Goal: Information Seeking & Learning: Understand process/instructions

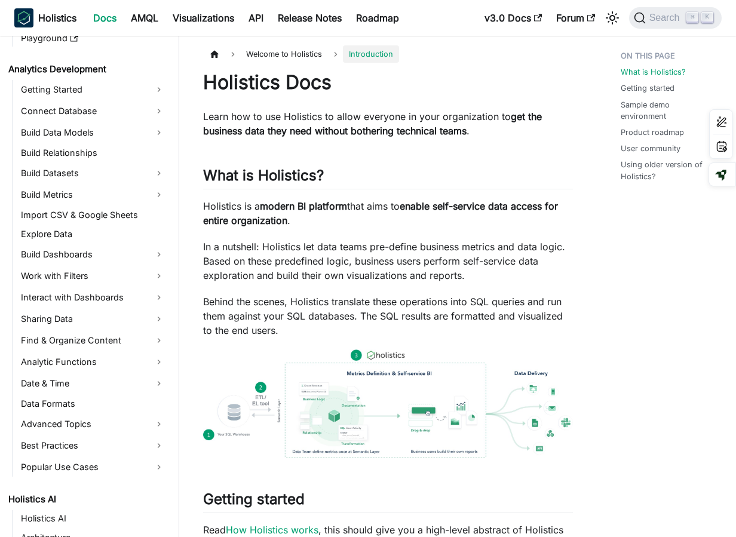
scroll to position [162, 0]
click at [107, 297] on link "Interact with Dashboards" at bounding box center [92, 296] width 151 height 19
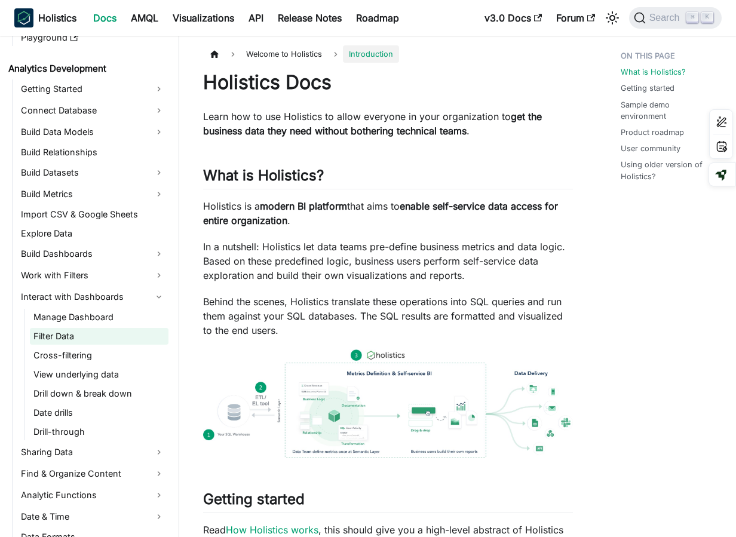
click at [106, 333] on link "Filter Data" at bounding box center [99, 336] width 139 height 17
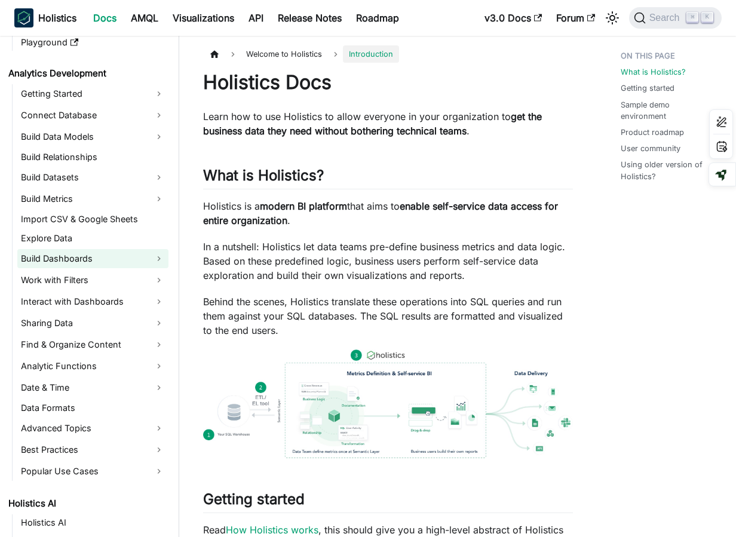
scroll to position [158, 0]
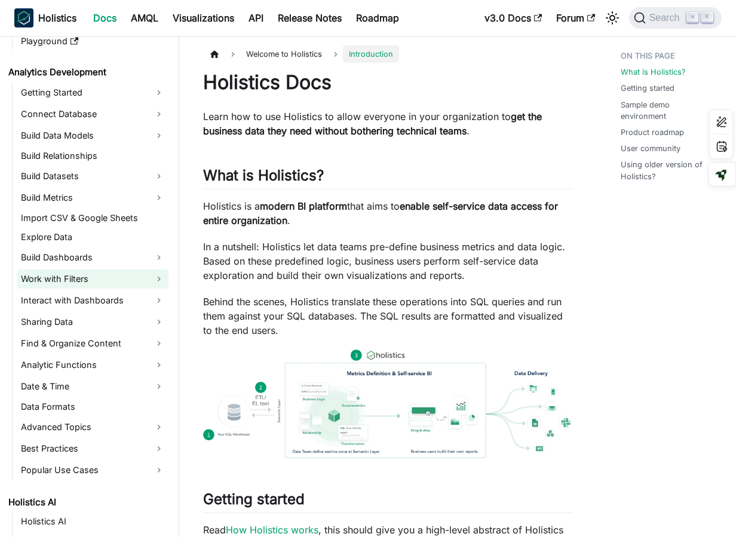
click at [113, 275] on link "Work with Filters" at bounding box center [92, 278] width 151 height 19
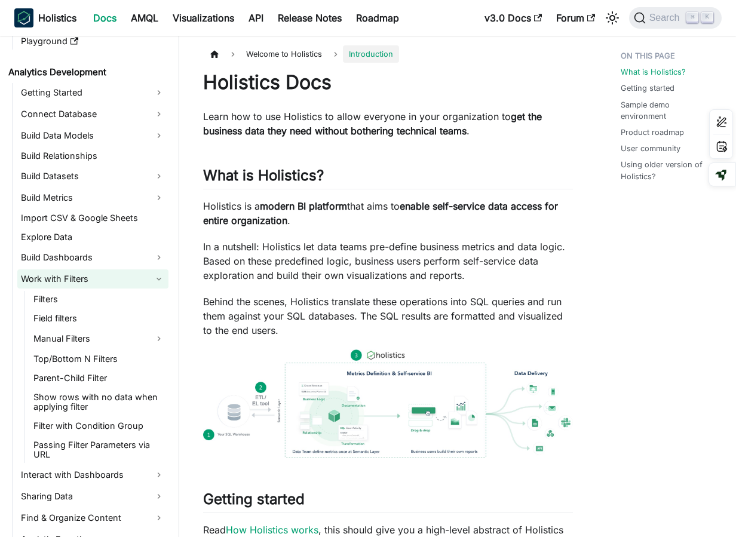
click at [115, 276] on link "Work with Filters" at bounding box center [92, 278] width 151 height 19
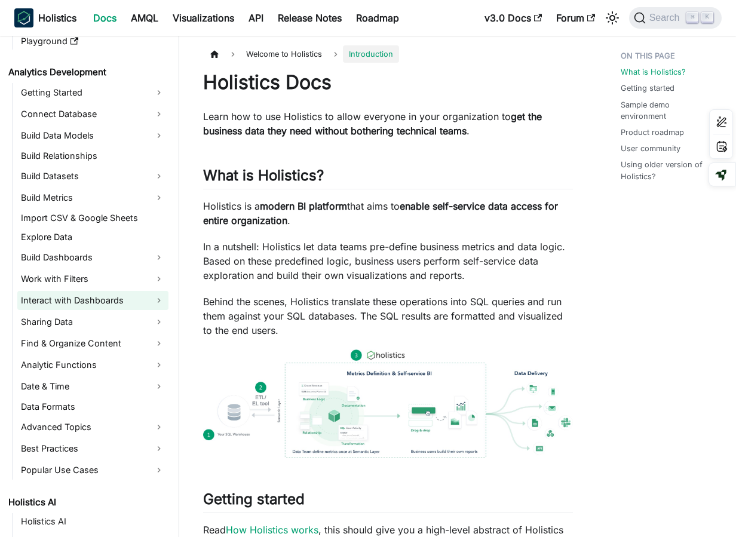
click at [110, 302] on link "Interact with Dashboards" at bounding box center [92, 300] width 151 height 19
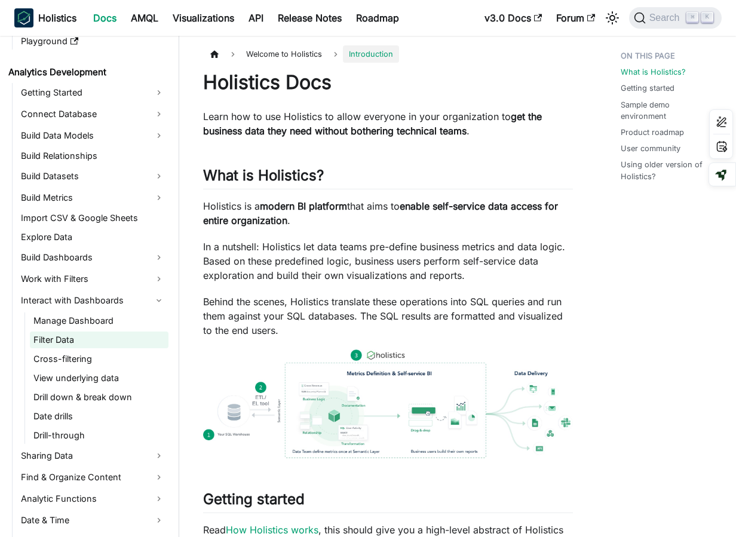
click at [110, 336] on link "Filter Data" at bounding box center [99, 339] width 139 height 17
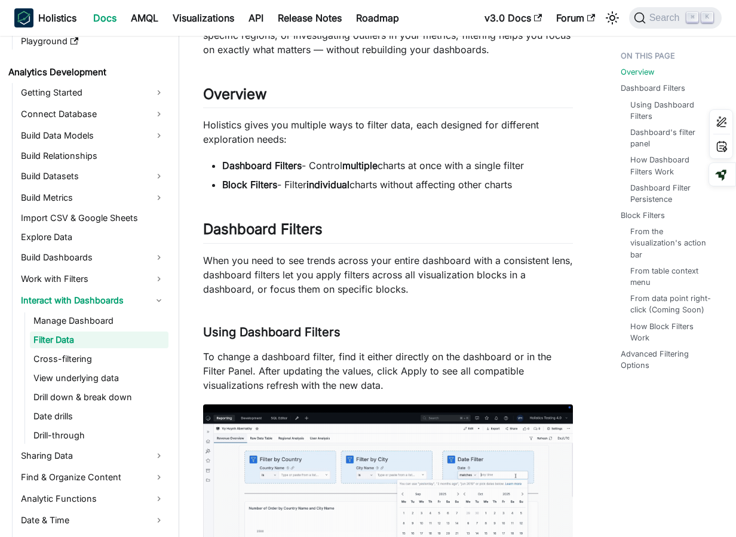
scroll to position [96, 0]
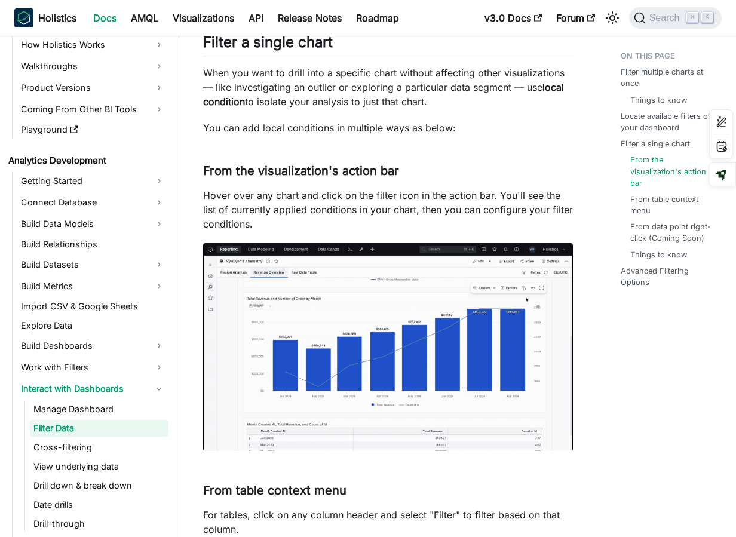
scroll to position [1316, 0]
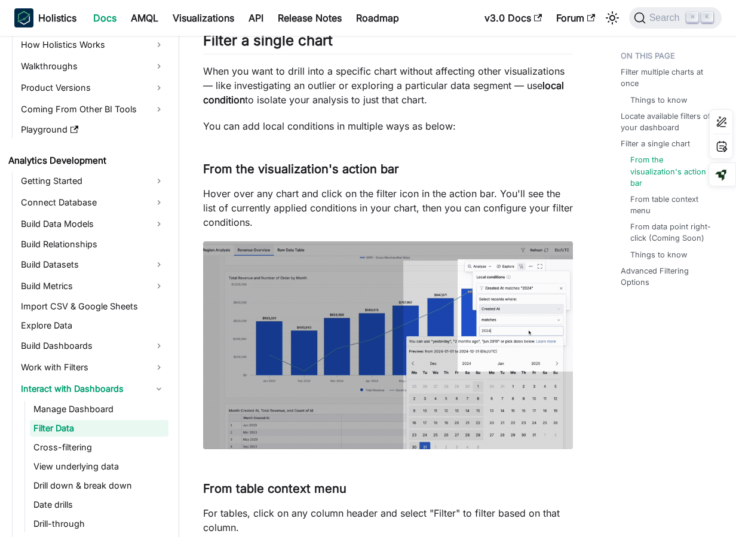
click at [416, 184] on div "Filter Data Holistics supports filtering, allowing you to narrow down results b…" at bounding box center [388, 101] width 370 height 2695
